Goal: Information Seeking & Learning: Find specific fact

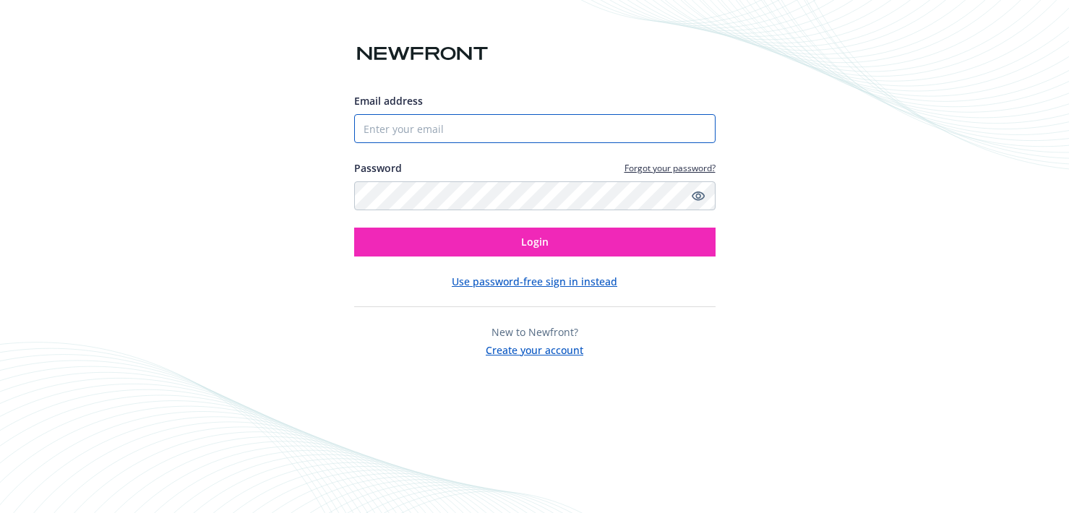
click at [450, 127] on input "Email address" at bounding box center [535, 128] width 362 height 29
type input "[EMAIL_ADDRESS][DOMAIN_NAME]"
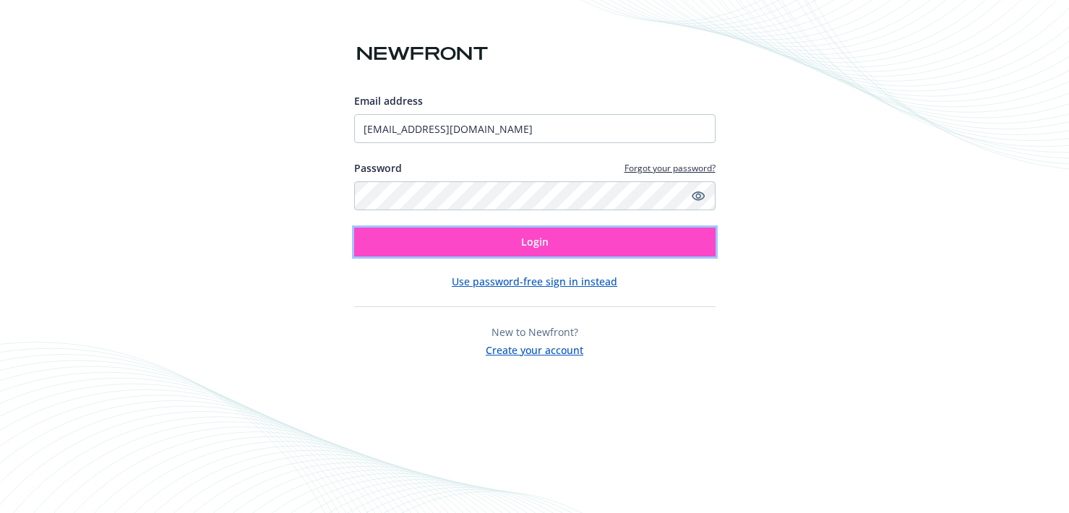
drag, startPoint x: 537, startPoint y: 248, endPoint x: 571, endPoint y: 247, distance: 34.0
click at [537, 248] on span "Login" at bounding box center [534, 242] width 27 height 14
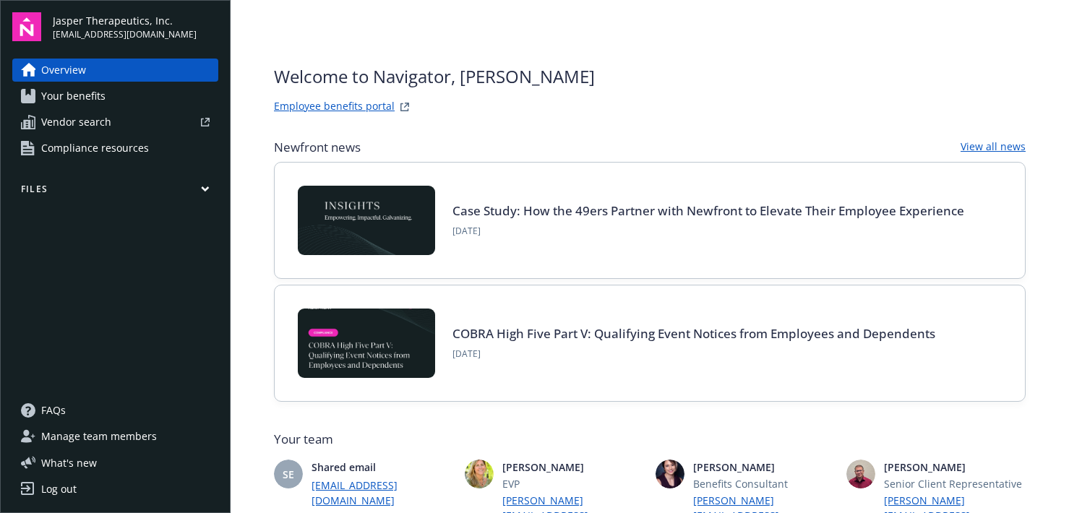
click at [45, 99] on span "Your benefits" at bounding box center [73, 96] width 64 height 23
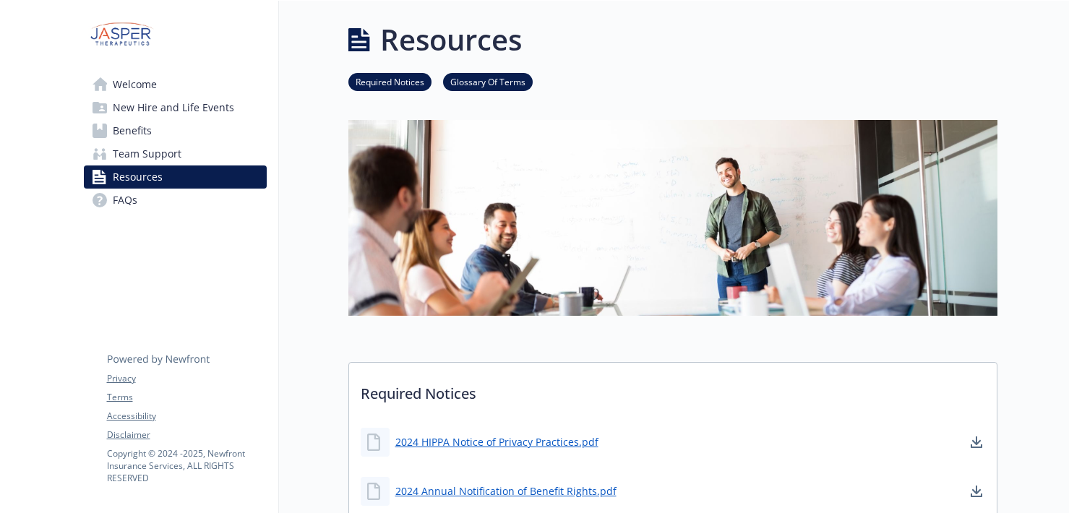
drag, startPoint x: 119, startPoint y: 127, endPoint x: 126, endPoint y: 132, distance: 9.3
click at [119, 127] on span "Benefits" at bounding box center [132, 130] width 39 height 23
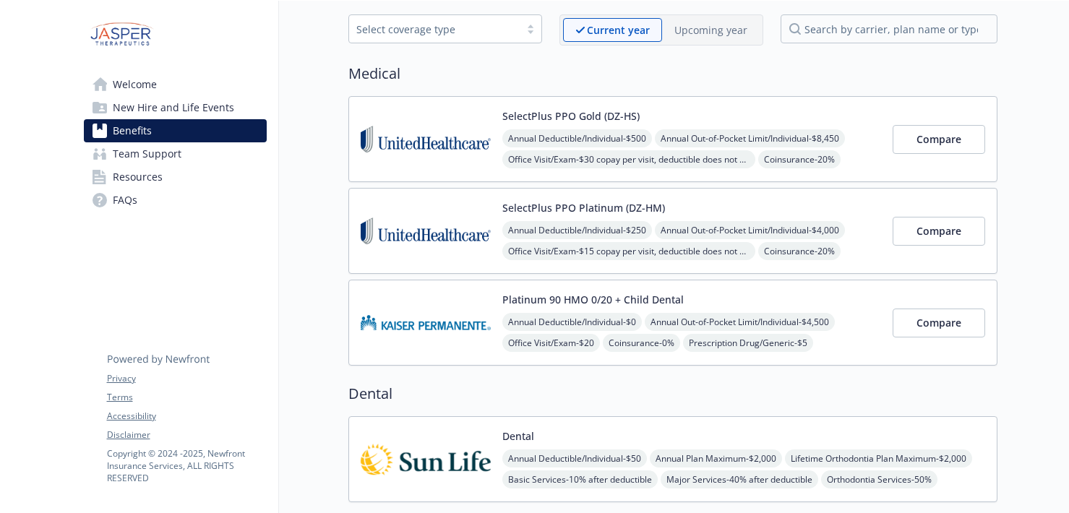
scroll to position [68, 0]
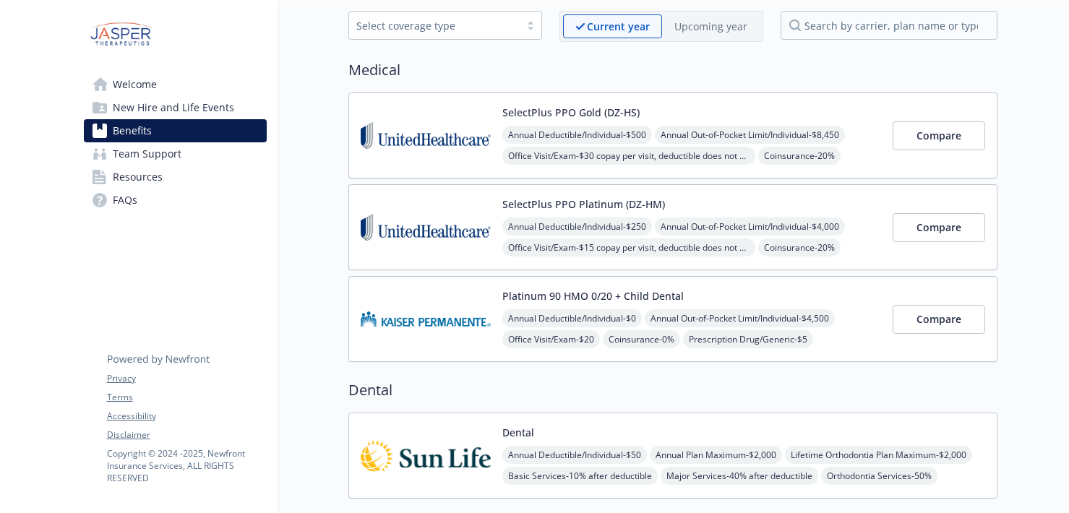
click at [137, 174] on span "Resources" at bounding box center [138, 177] width 50 height 23
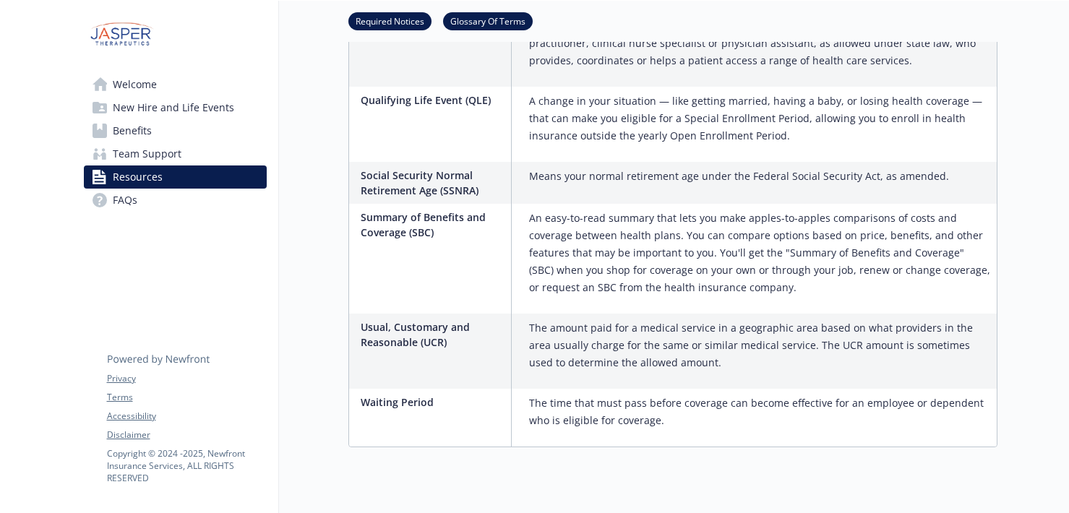
scroll to position [2592, 0]
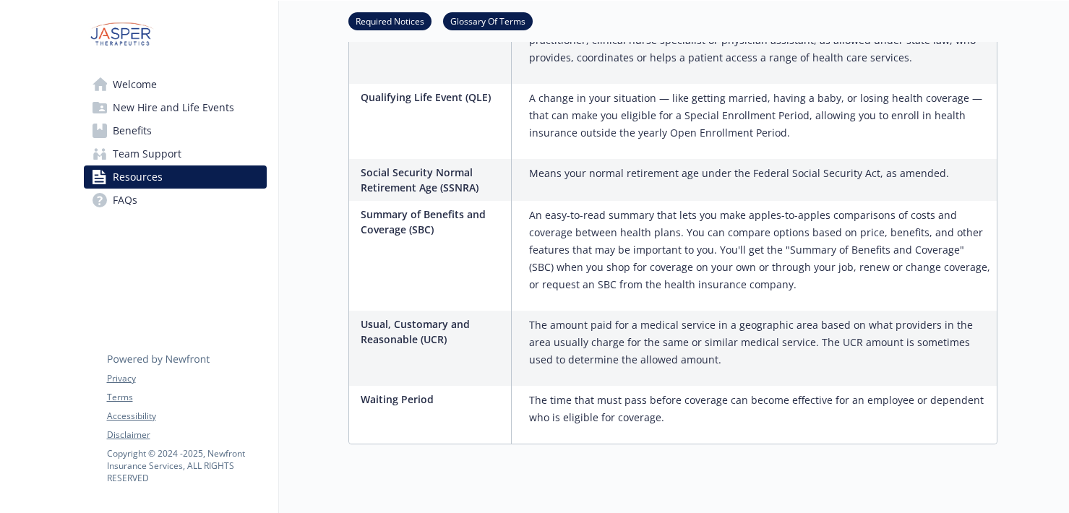
drag, startPoint x: 119, startPoint y: 203, endPoint x: 179, endPoint y: 218, distance: 61.0
click at [119, 203] on span "FAQs" at bounding box center [125, 200] width 25 height 23
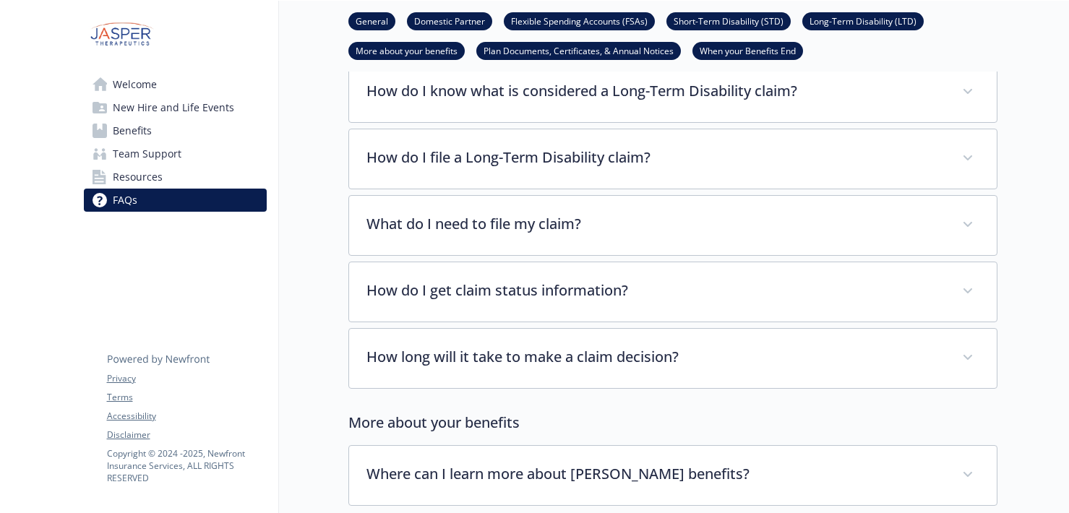
scroll to position [2869, 0]
click at [134, 108] on span "New Hire and Life Events" at bounding box center [173, 107] width 121 height 23
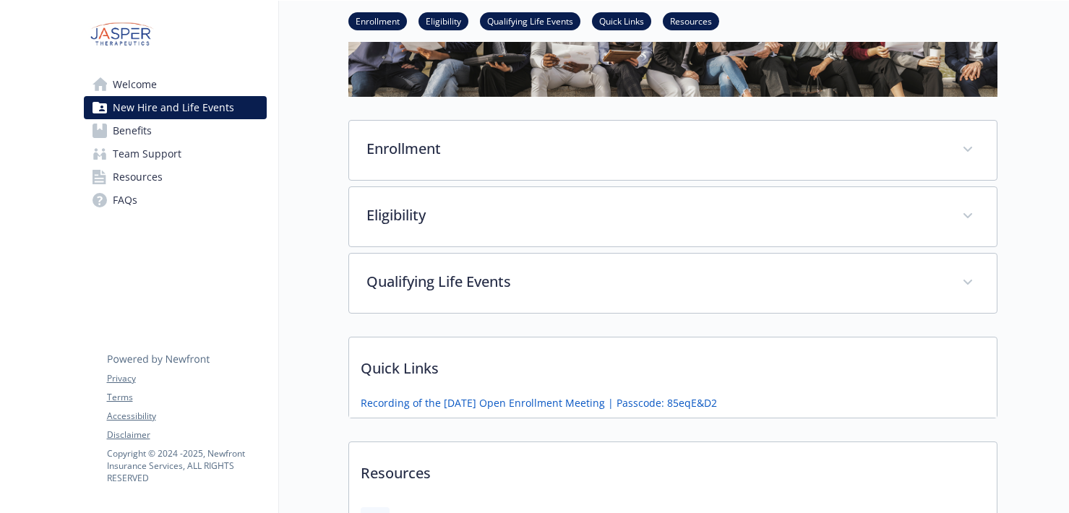
scroll to position [294, 0]
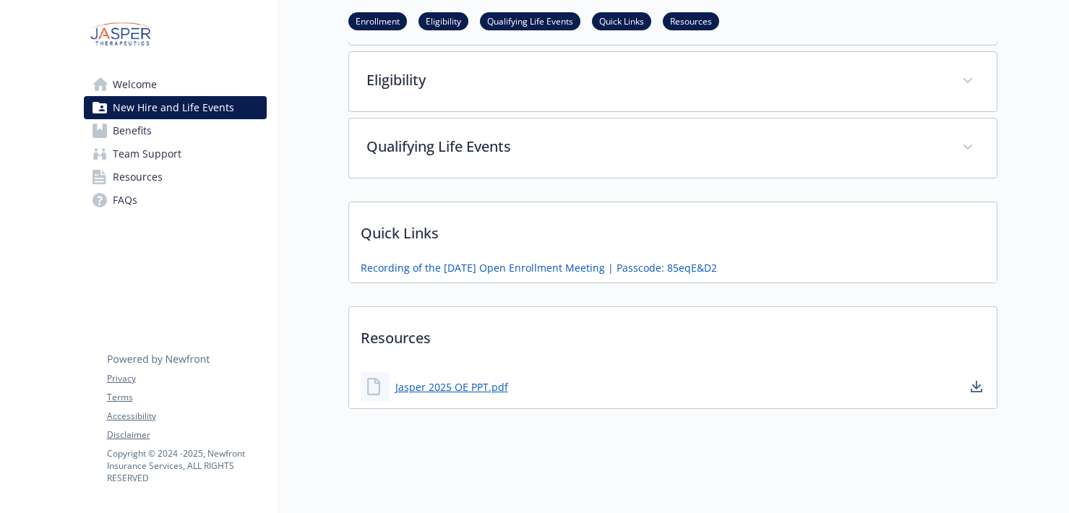
click at [140, 163] on span "Team Support" at bounding box center [147, 153] width 69 height 23
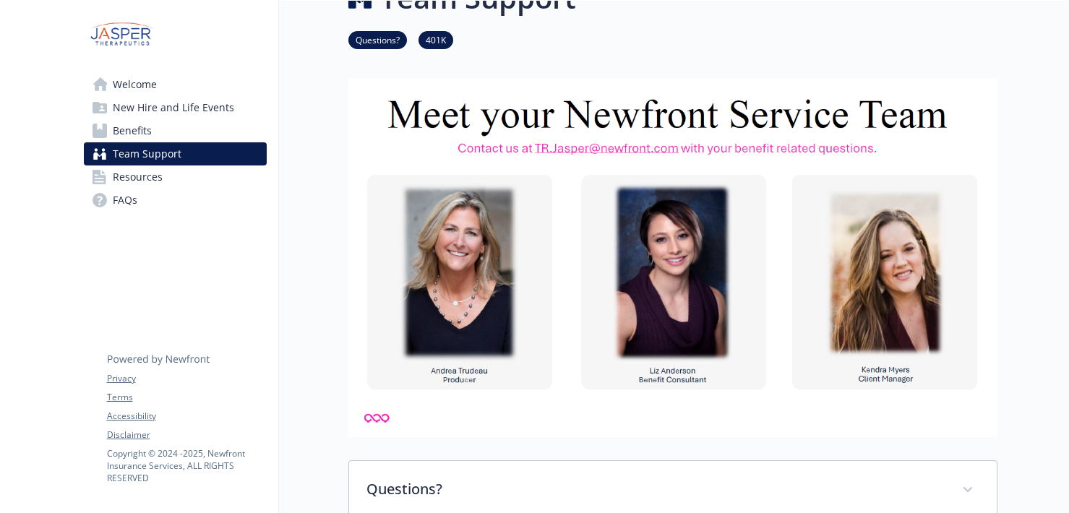
scroll to position [294, 0]
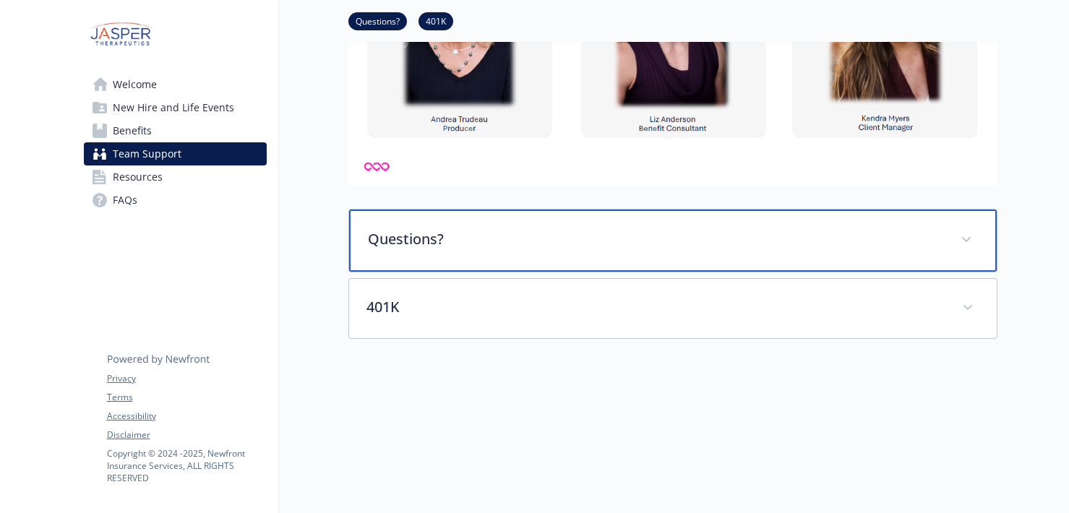
click at [523, 229] on p "Questions?" at bounding box center [656, 239] width 576 height 22
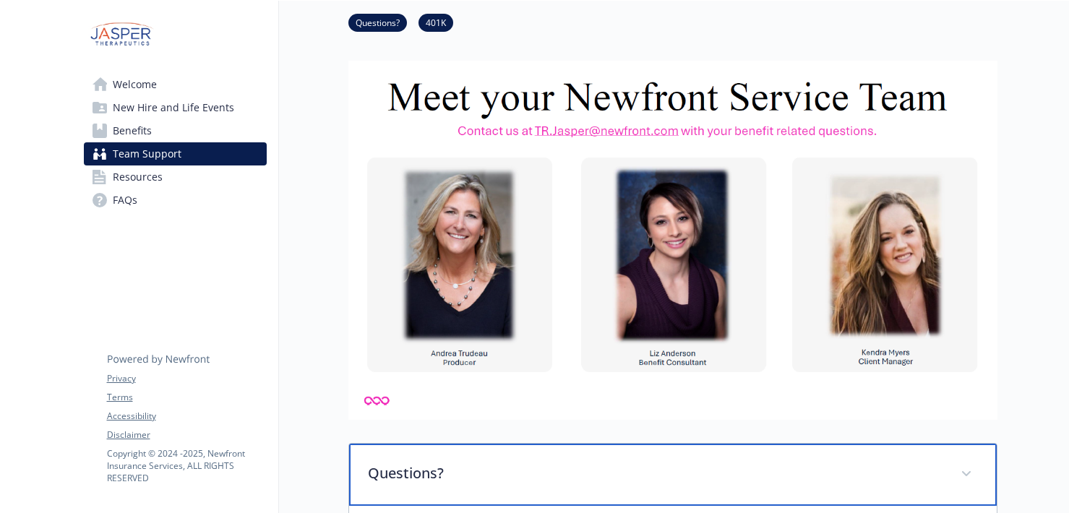
scroll to position [54, 0]
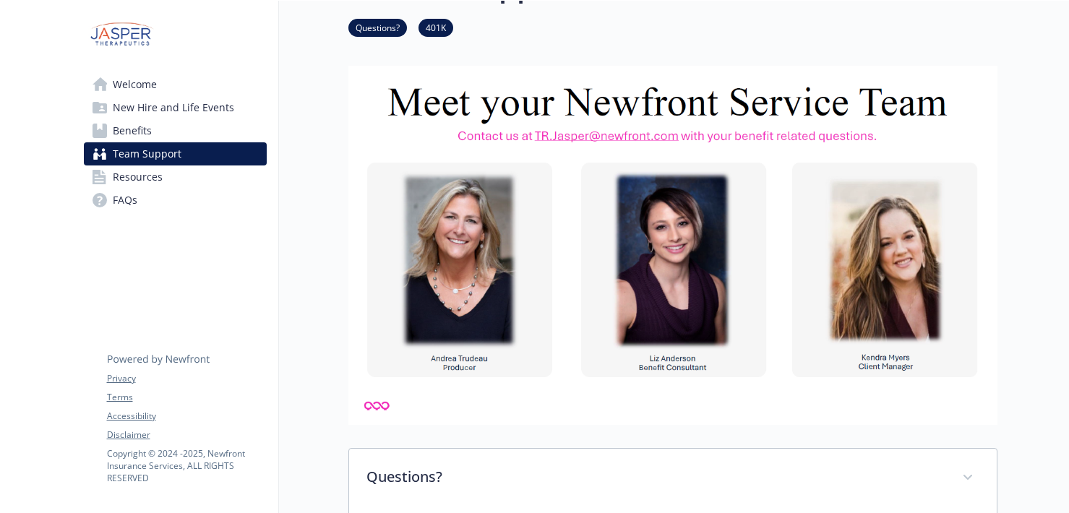
click at [133, 171] on span "Resources" at bounding box center [138, 177] width 50 height 23
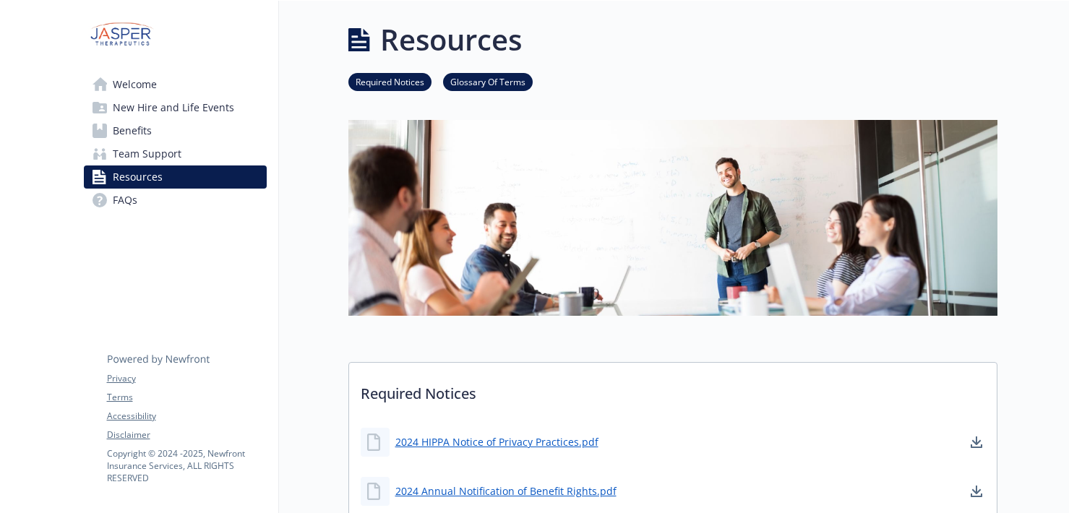
click at [140, 85] on span "Welcome" at bounding box center [135, 84] width 44 height 23
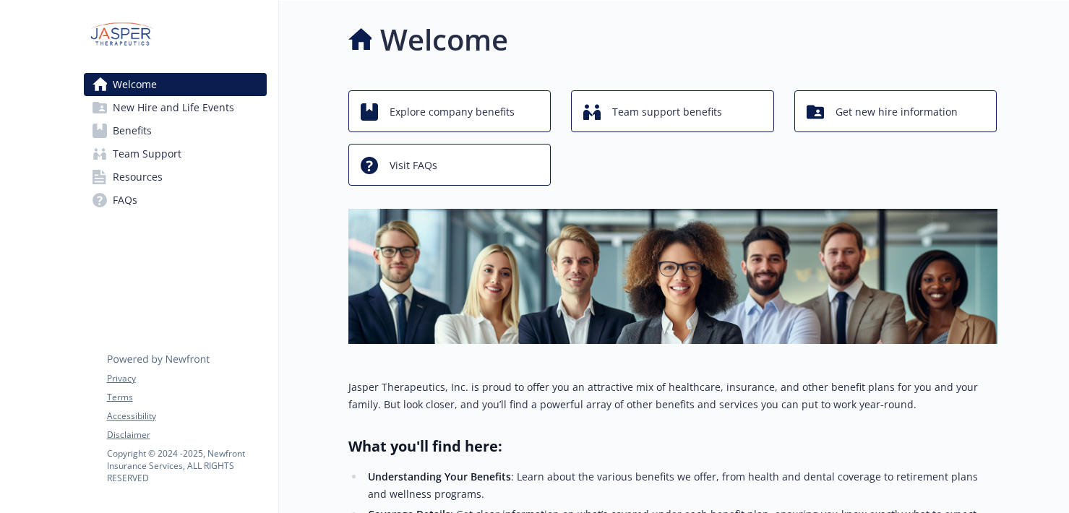
click at [143, 128] on span "Benefits" at bounding box center [132, 130] width 39 height 23
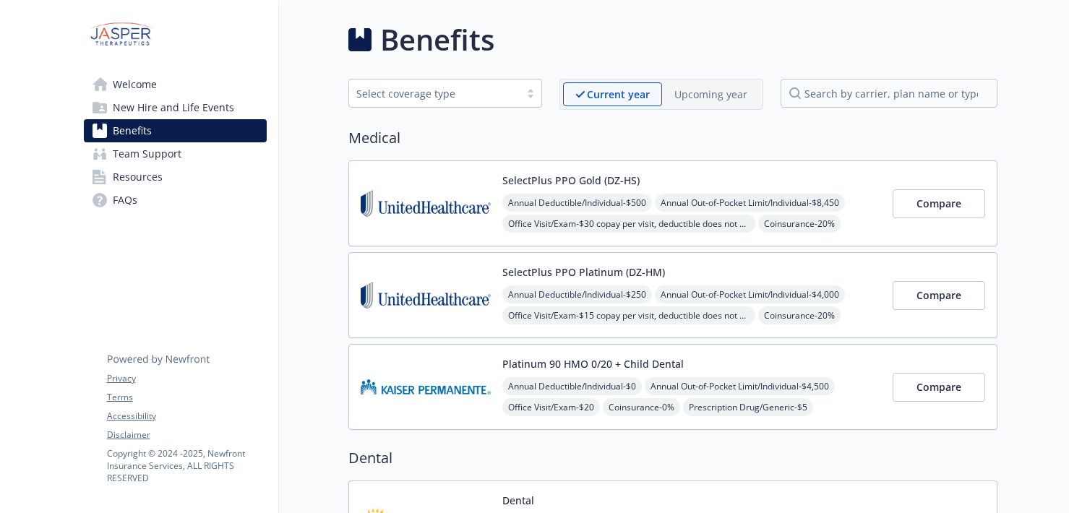
click at [499, 364] on div "Platinum 90 HMO 0/20 + Child Dental Annual Deductible/Individual - $0 Annual Ou…" at bounding box center [621, 386] width 521 height 61
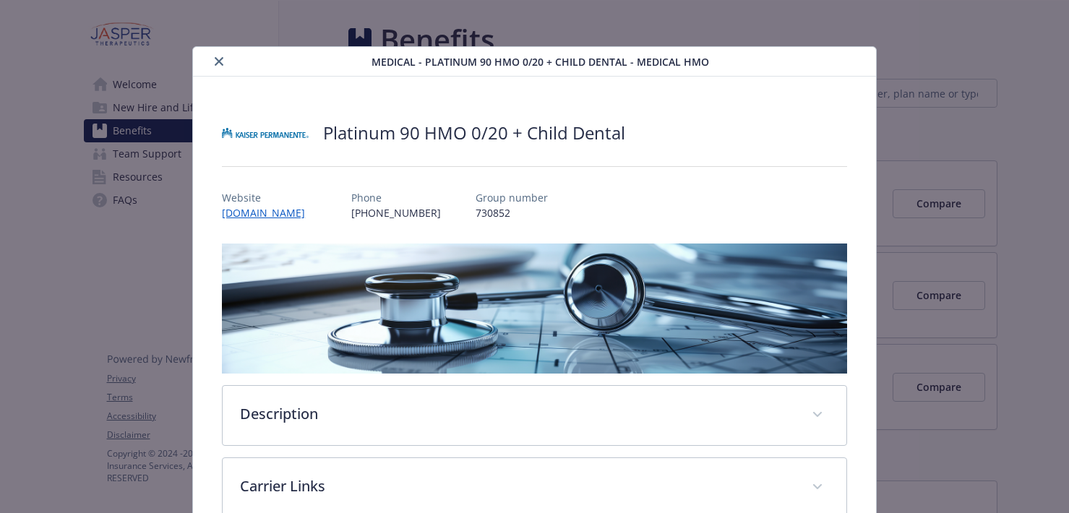
scroll to position [43, 0]
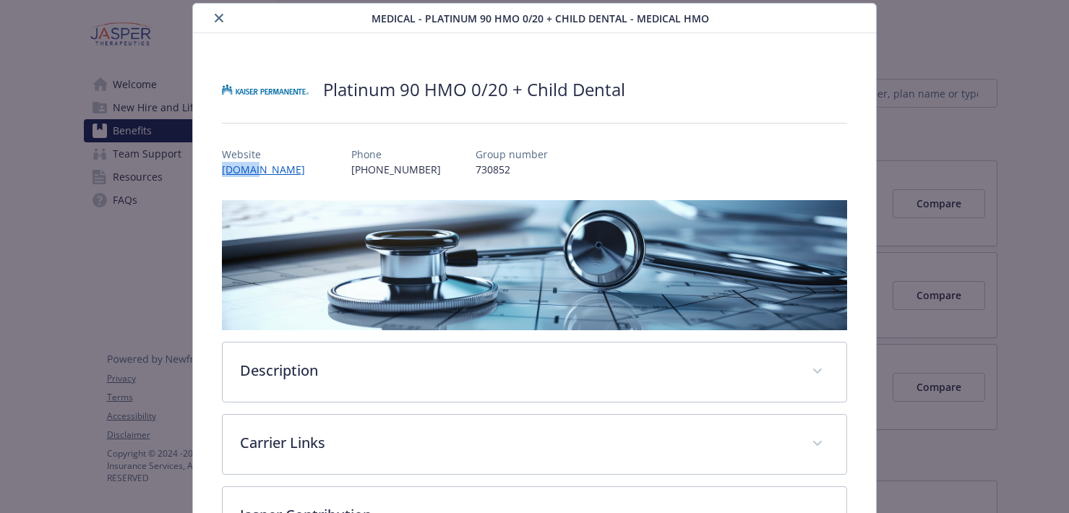
drag, startPoint x: 208, startPoint y: 171, endPoint x: 258, endPoint y: 188, distance: 52.8
click at [257, 176] on div "Platinum 90 HMO 0/20 + Child Dental Website www.kp.org Phone (800) 464-4000 Gro…" at bounding box center [534, 416] width 683 height 766
drag, startPoint x: 283, startPoint y: 192, endPoint x: 275, endPoint y: 189, distance: 8.5
click at [281, 191] on div "Platinum 90 HMO 0/20 + Child Dental Website www.kp.org Phone (800) 464-4000 Gro…" at bounding box center [534, 416] width 625 height 696
drag, startPoint x: 216, startPoint y: 155, endPoint x: 464, endPoint y: 171, distance: 248.5
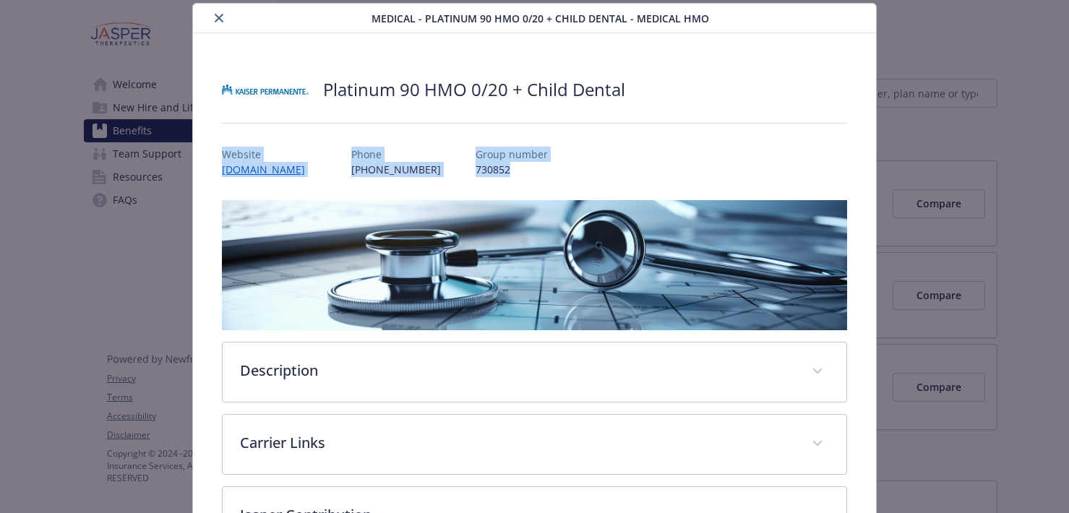
click at [464, 171] on div "Platinum 90 HMO 0/20 + Child Dental Website www.kp.org Phone (800) 464-4000 Gro…" at bounding box center [534, 416] width 683 height 766
copy div "Website www.kp.org Phone (800) 464-4000 Group number 730852"
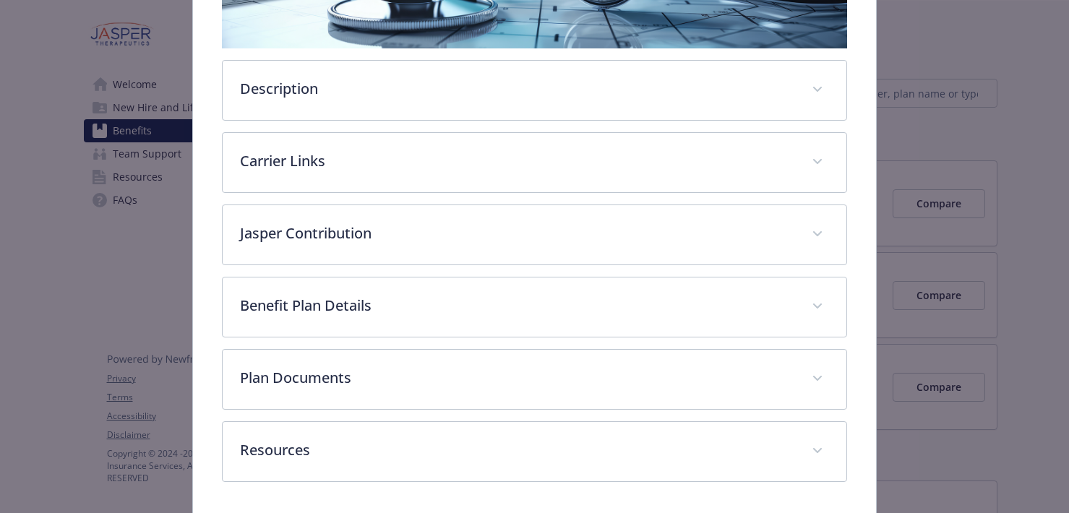
scroll to position [376, 0]
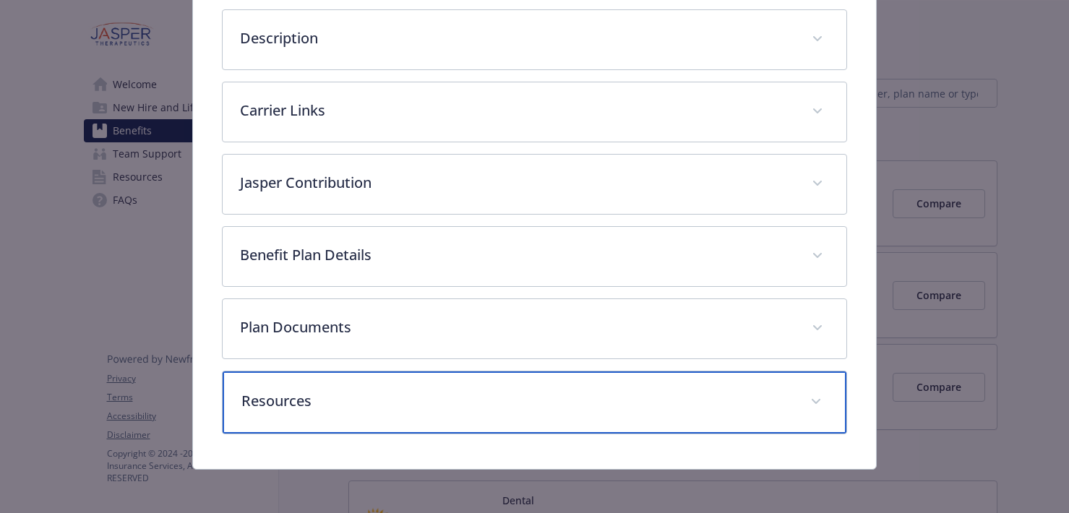
click at [542, 414] on div "Resources" at bounding box center [535, 403] width 624 height 62
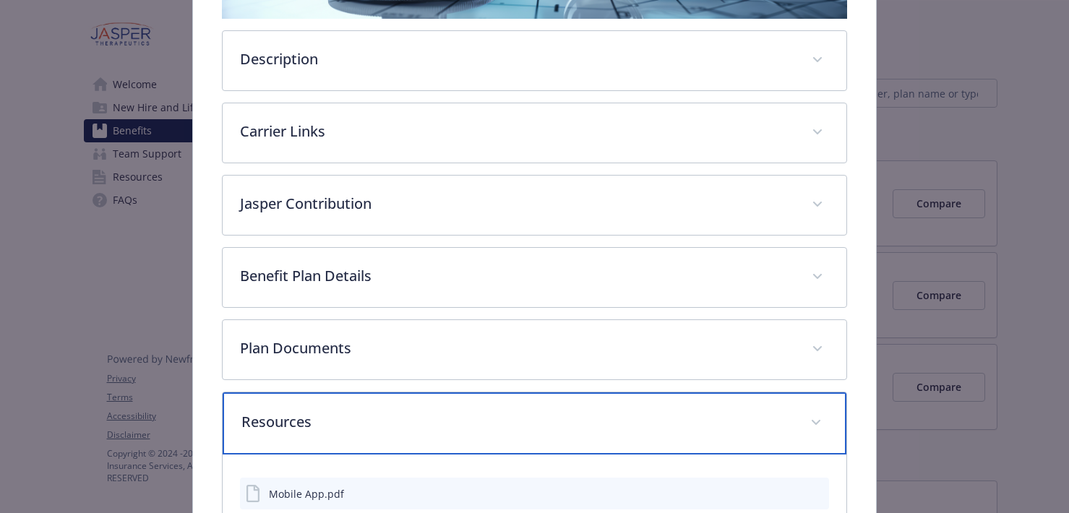
scroll to position [360, 0]
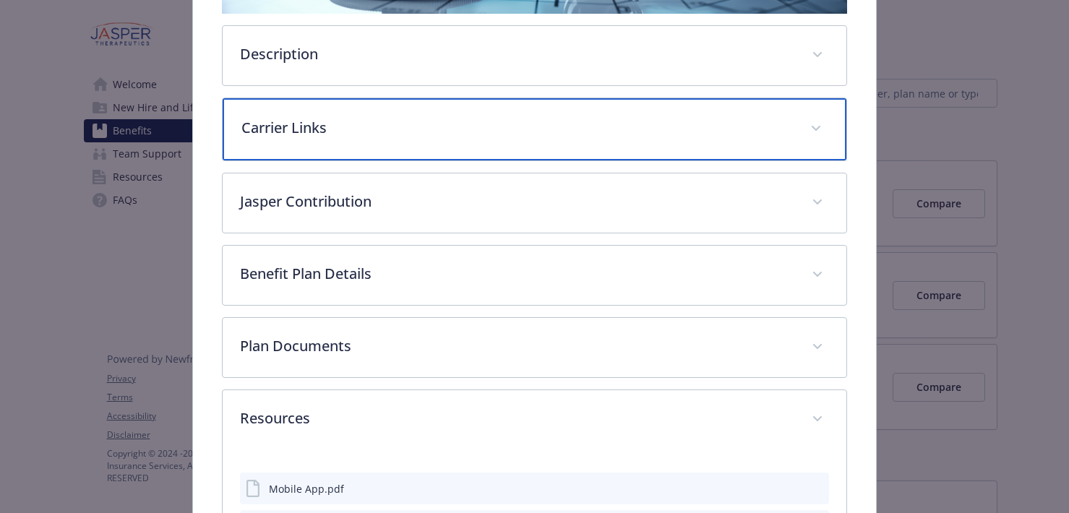
click at [359, 121] on p "Carrier Links" at bounding box center [517, 128] width 552 height 22
